Goal: Task Accomplishment & Management: Use online tool/utility

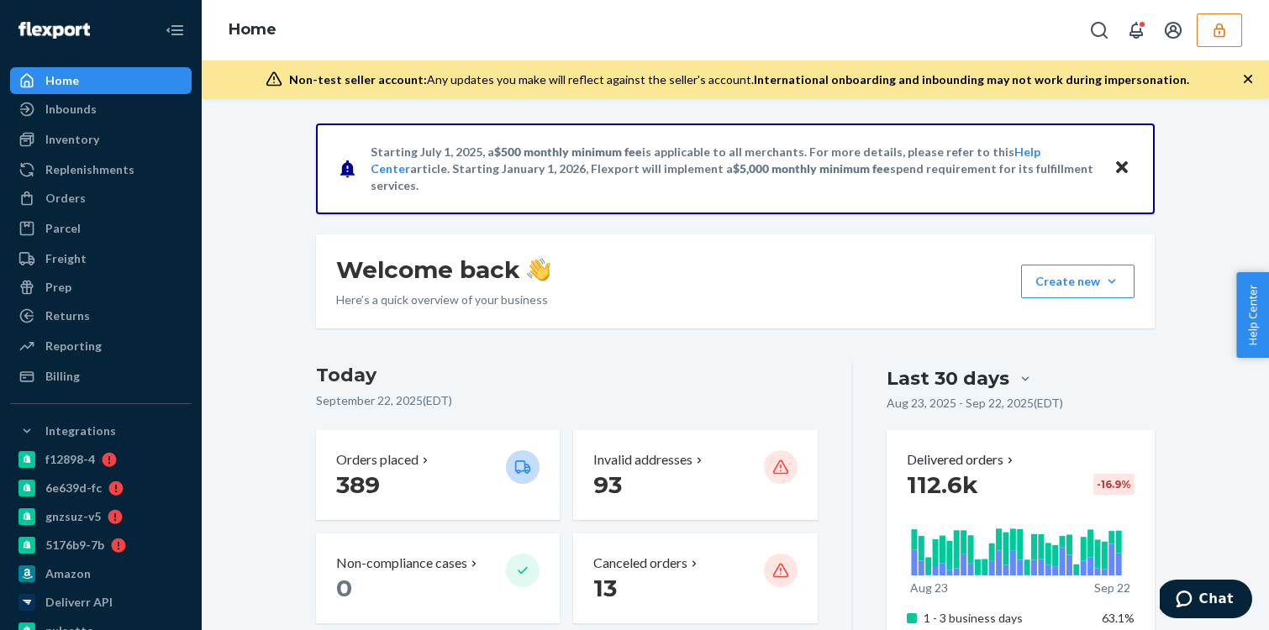
click at [1220, 34] on icon "button" at bounding box center [1219, 30] width 17 height 17
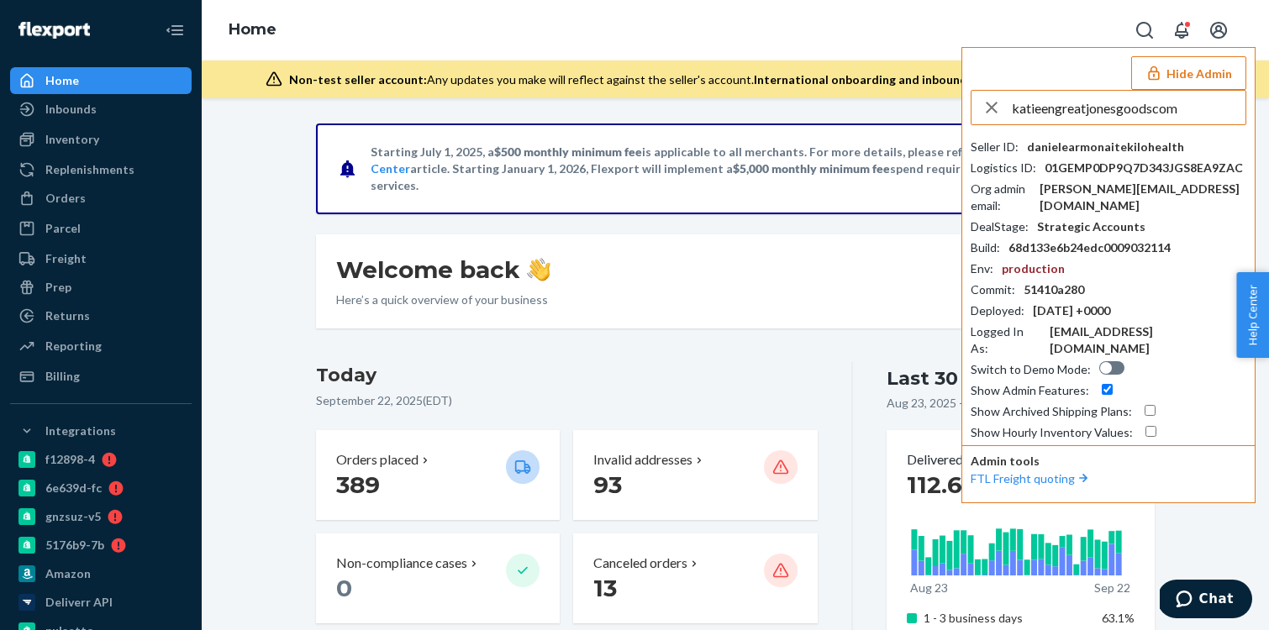
type input "katieengreatjonesgoodscom"
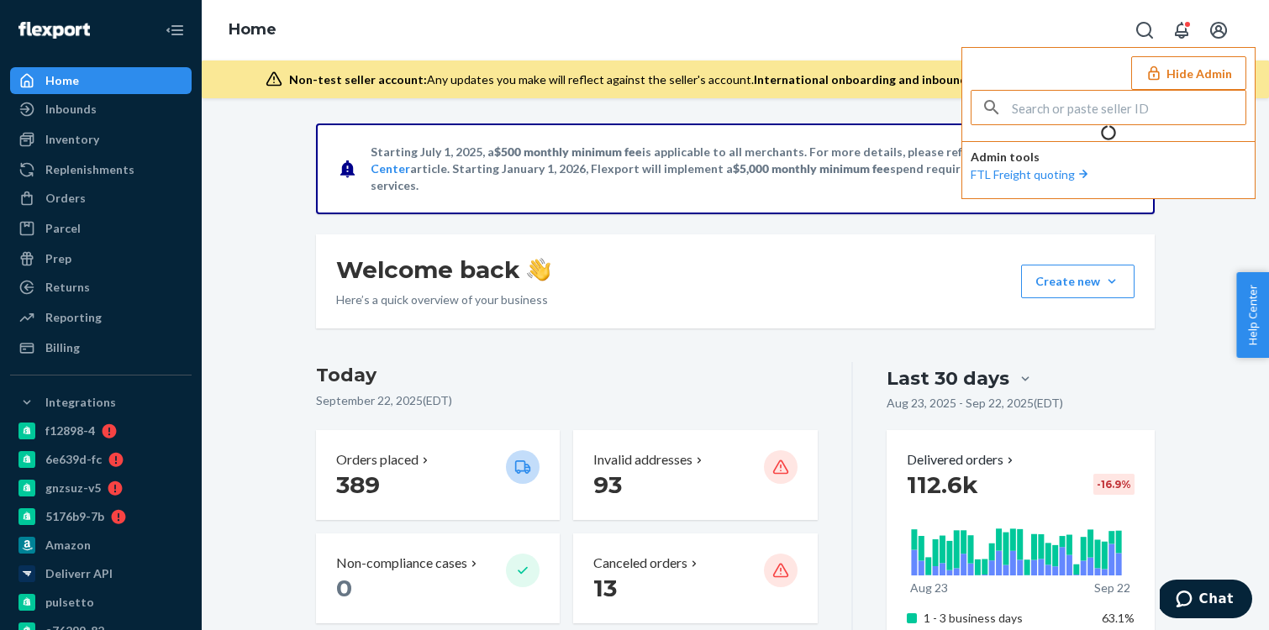
type input "katieengreatjonesgoodscom"
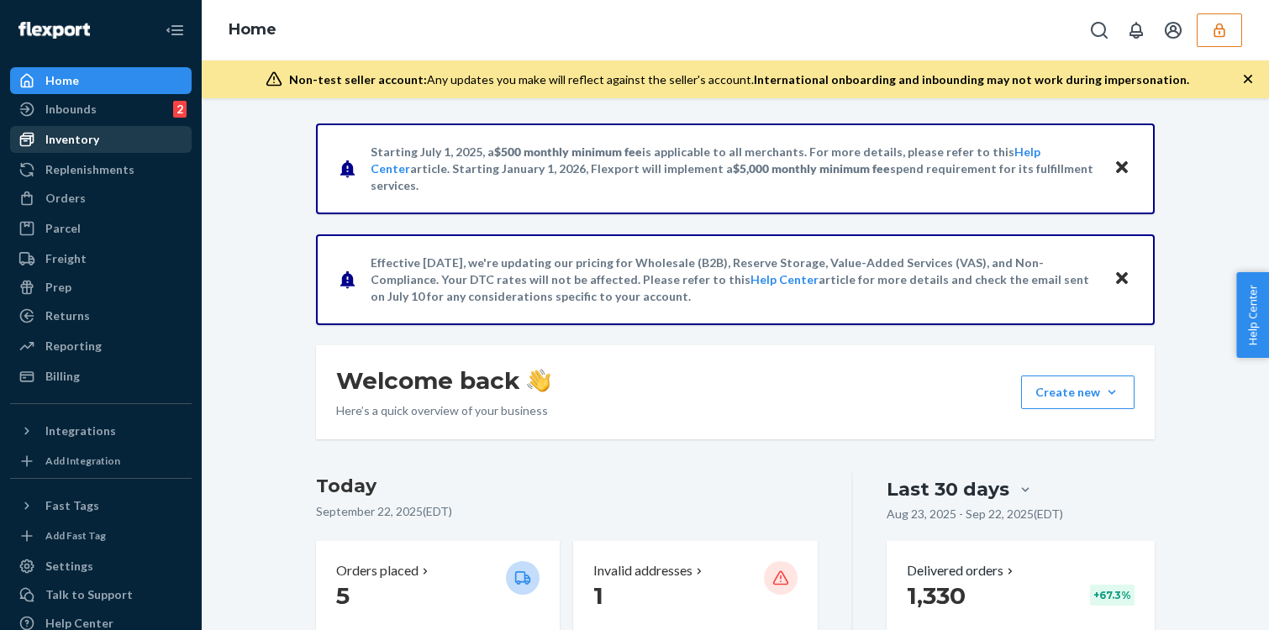
click at [66, 144] on div "Inventory" at bounding box center [72, 139] width 54 height 17
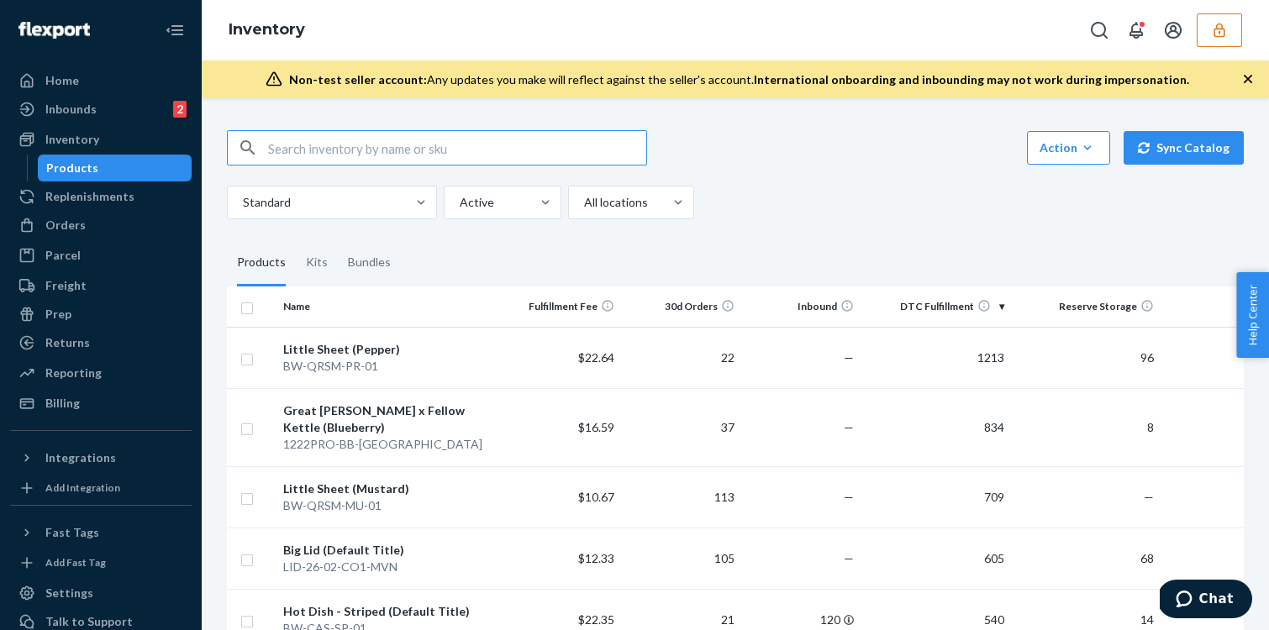
paste input "D7H6TL7KVKW"
type input "D7H6TL7KVKW"
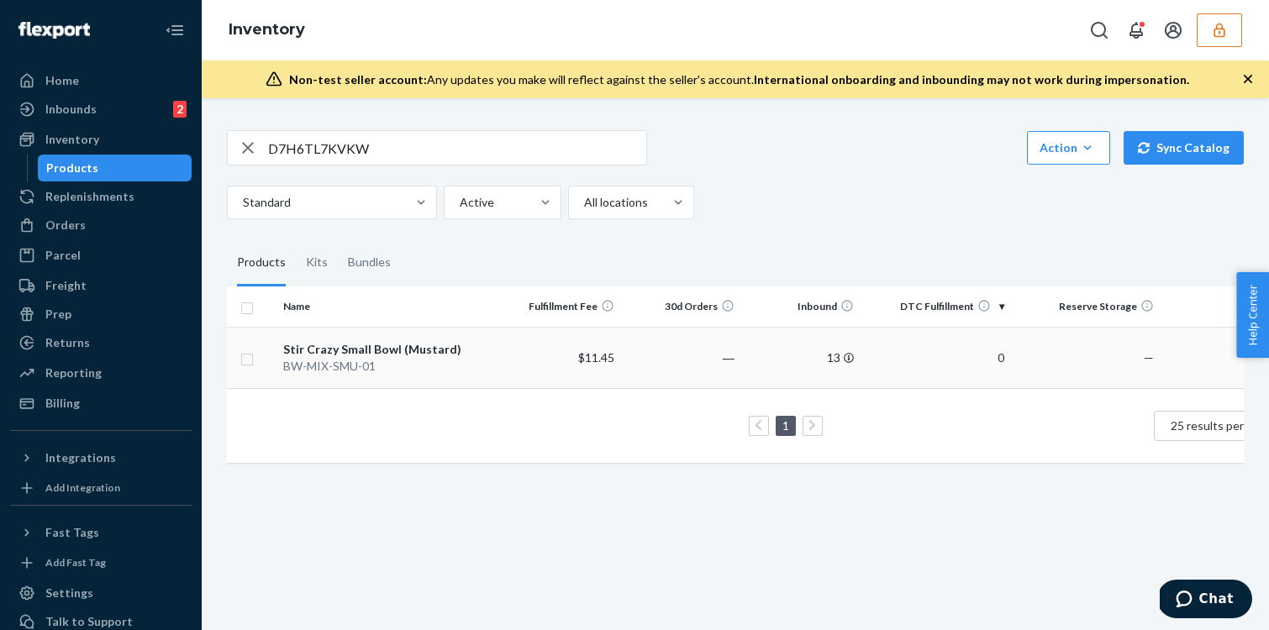
click at [475, 381] on td "Stir Crazy Small Bowl (Mustard) BW-MIX-SMU-01" at bounding box center [389, 357] width 224 height 61
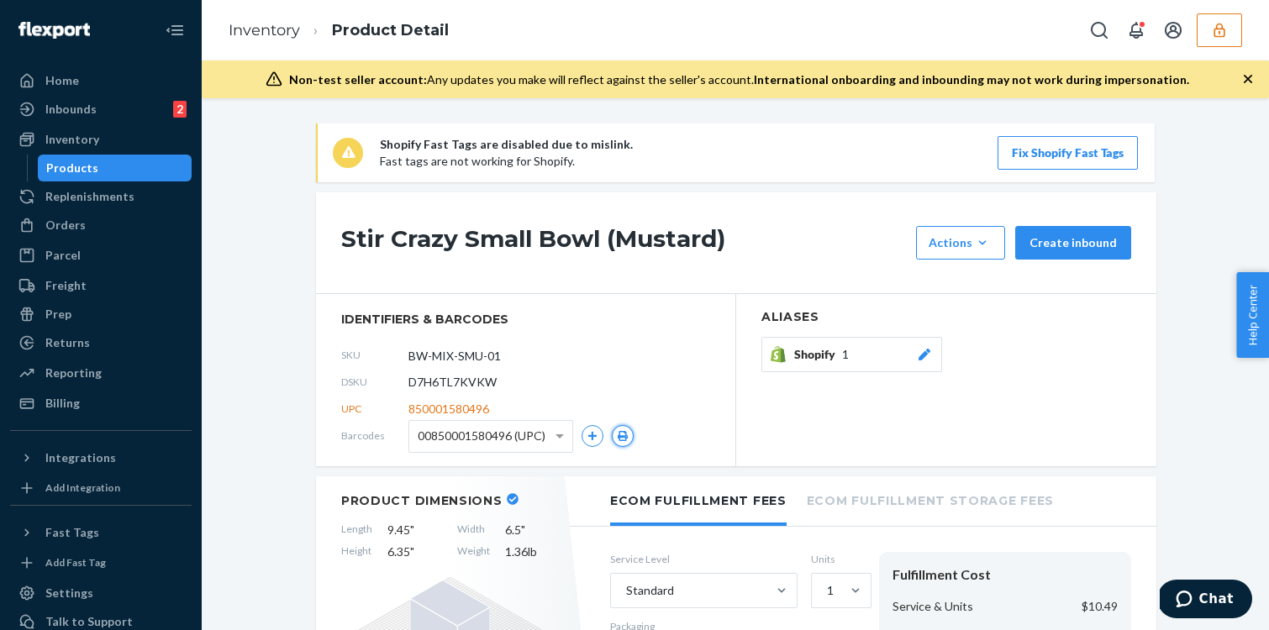
click at [617, 431] on icon "button" at bounding box center [623, 436] width 12 height 10
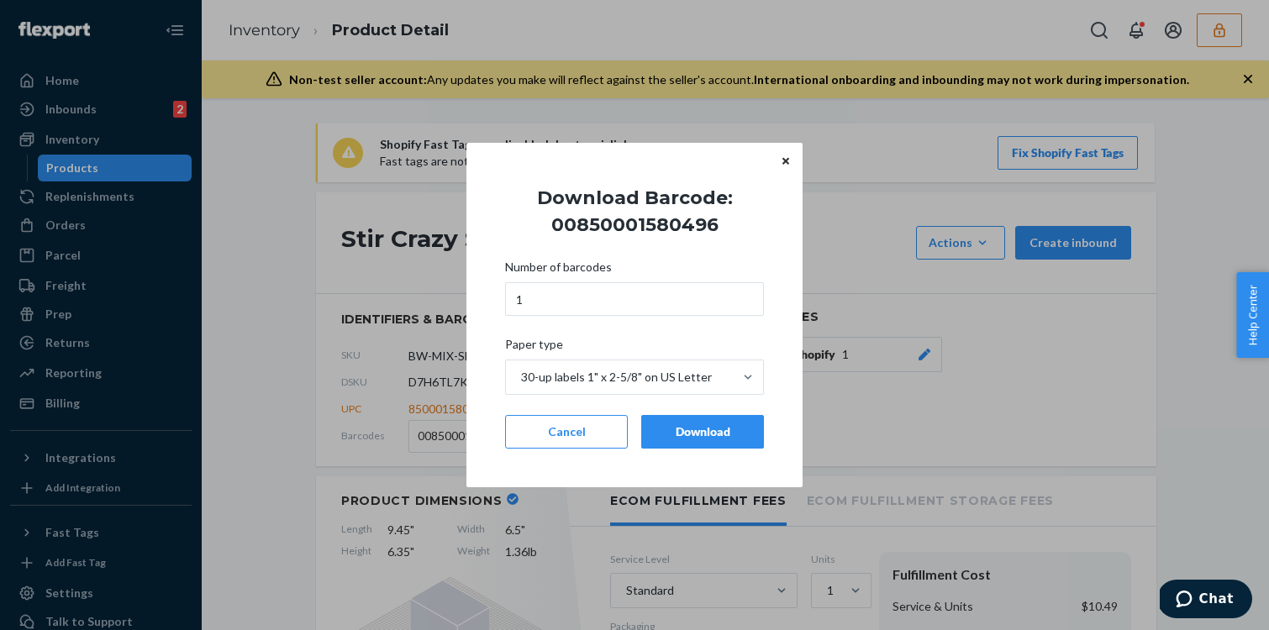
click at [672, 428] on div "Download" at bounding box center [703, 432] width 94 height 17
